Goal: Information Seeking & Learning: Learn about a topic

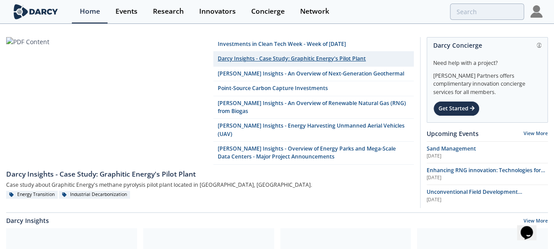
click at [253, 63] on link "Darcy Insights - Case Study: Graphitic Energy's Pilot Plant" at bounding box center [313, 59] width 201 height 15
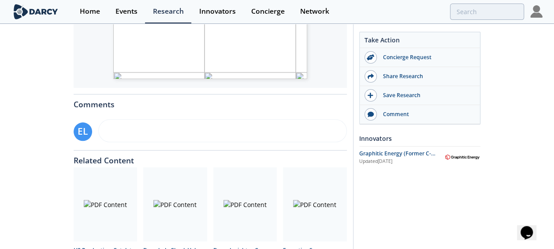
scroll to position [397, 0]
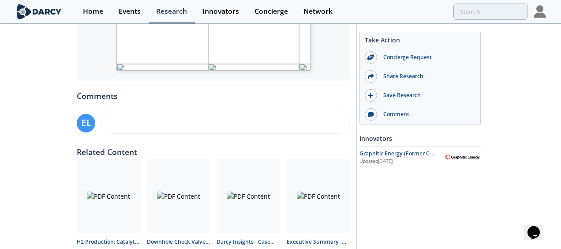
click at [204, 40] on span "Page 1" at bounding box center [345, 53] width 457 height 203
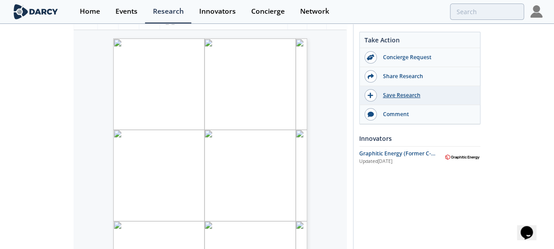
scroll to position [132, 0]
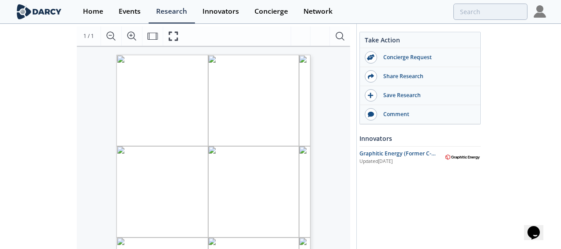
click at [235, 101] on span "The company diminishes risks in their deployments due to" at bounding box center [236, 102] width 85 height 3
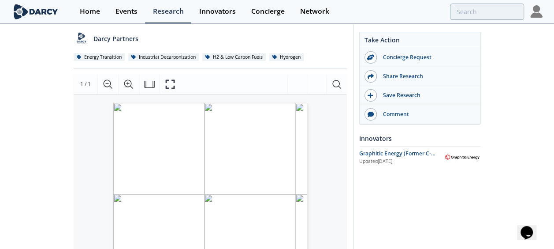
scroll to position [0, 0]
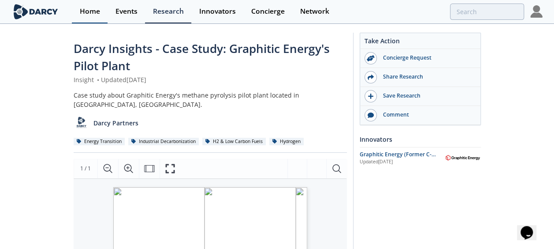
click at [89, 11] on div "Home" at bounding box center [90, 11] width 20 height 7
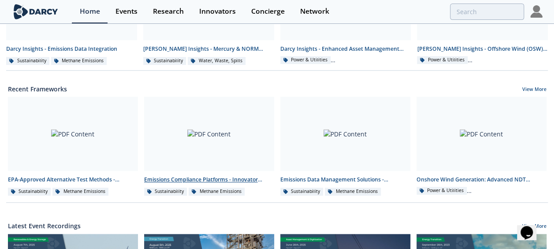
scroll to position [265, 0]
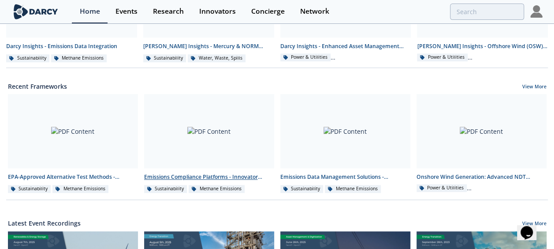
click at [214, 173] on div "Emissions Compliance Platforms - Innovator Comparison" at bounding box center [209, 177] width 130 height 8
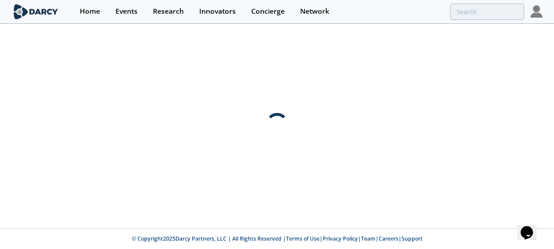
scroll to position [0, 0]
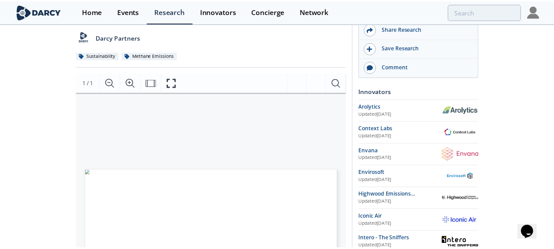
scroll to position [88, 0]
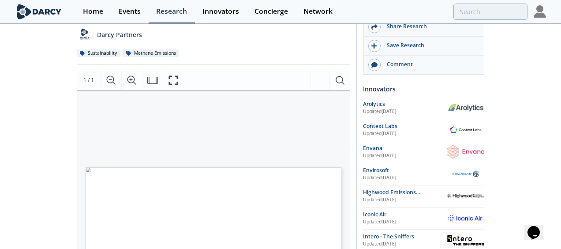
click at [227, 207] on span "⬤" at bounding box center [229, 209] width 4 height 4
click at [226, 176] on span "EMISSIONS COMPLIANCE & REPORTING PLATFORMS INNOVATOR COMPARISON INNOVATOR SUPPO…" at bounding box center [163, 171] width 154 height 9
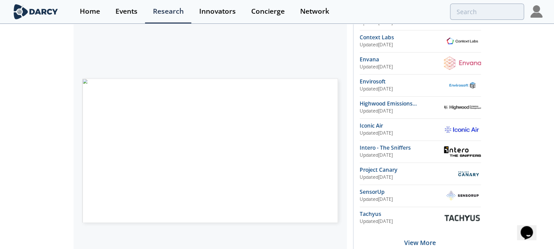
scroll to position [176, 0]
